Goal: Find specific page/section: Find specific page/section

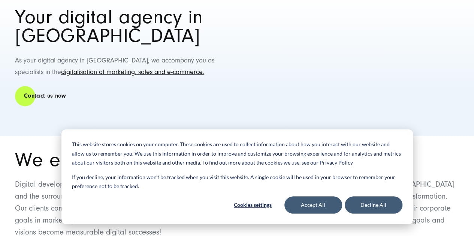
scroll to position [103, 0]
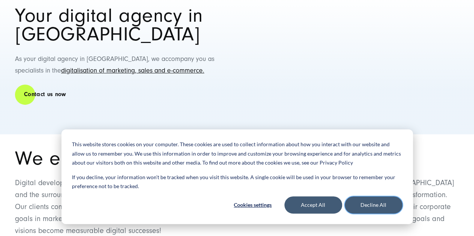
click at [369, 209] on button "Decline All" at bounding box center [374, 205] width 58 height 17
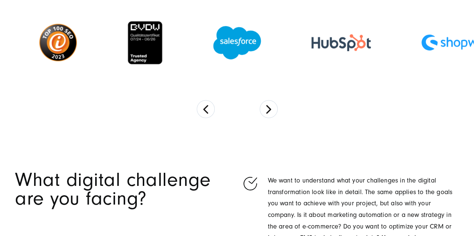
scroll to position [1070, 0]
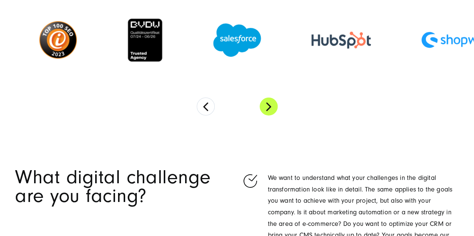
click at [267, 111] on button "Next" at bounding box center [269, 107] width 18 height 18
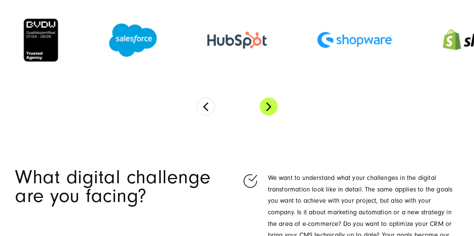
click at [267, 111] on button "Next" at bounding box center [269, 107] width 18 height 18
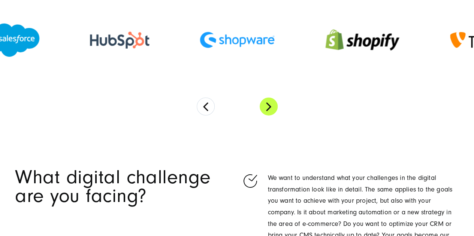
click at [267, 111] on button "Next" at bounding box center [269, 107] width 18 height 18
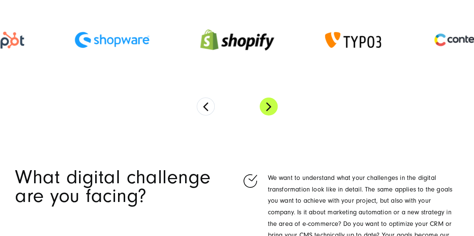
click at [267, 111] on button "Next" at bounding box center [269, 107] width 18 height 18
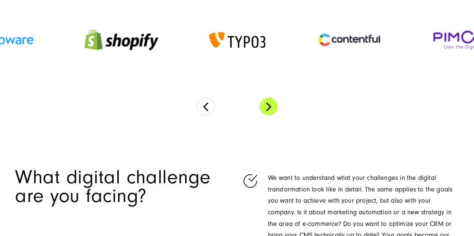
click at [267, 111] on button "Next" at bounding box center [269, 107] width 18 height 18
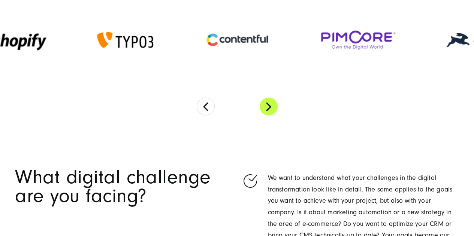
click at [267, 111] on button "Next" at bounding box center [269, 107] width 18 height 18
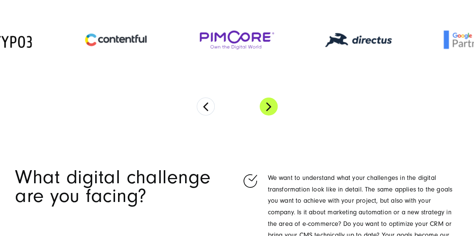
click at [267, 111] on button "Next" at bounding box center [269, 107] width 18 height 18
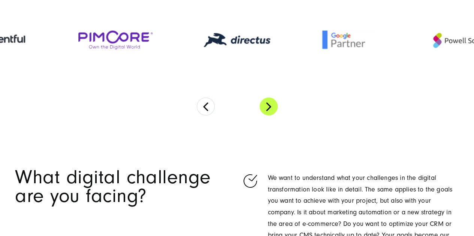
click at [267, 111] on button "Next" at bounding box center [269, 107] width 18 height 18
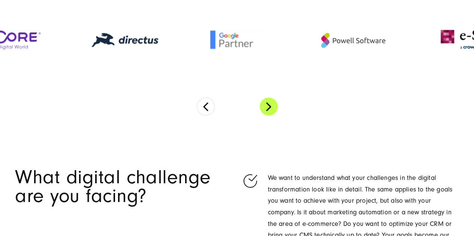
click at [267, 111] on button "Next" at bounding box center [269, 107] width 18 height 18
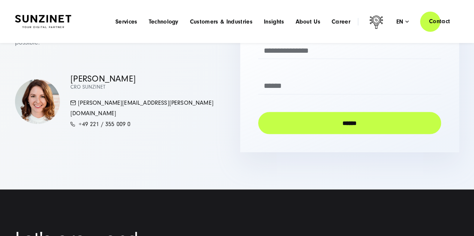
scroll to position [2139, 0]
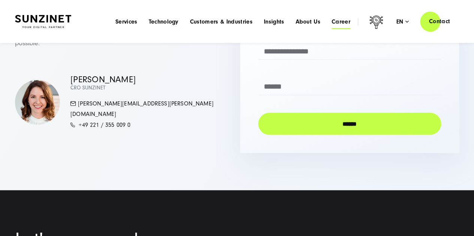
click at [339, 23] on span "Career" at bounding box center [341, 21] width 19 height 7
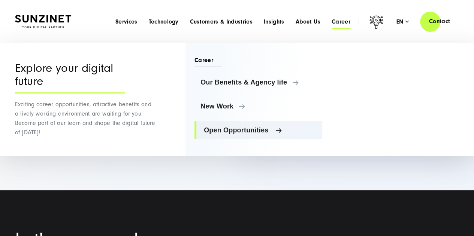
click at [239, 128] on span "Open Opportunities" at bounding box center [260, 130] width 112 height 7
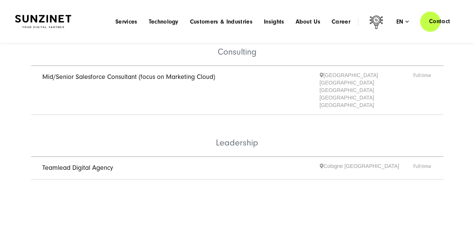
scroll to position [266, 0]
